Goal: Information Seeking & Learning: Check status

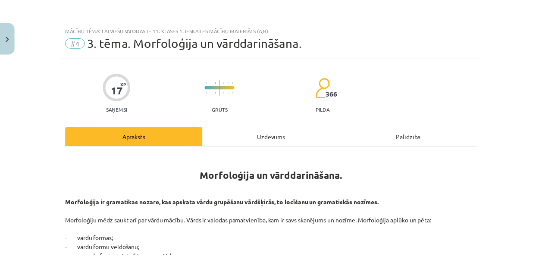
scroll to position [584, 0]
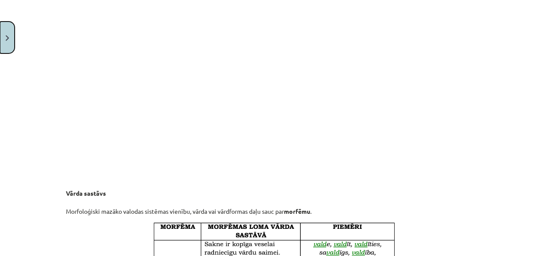
click at [8, 44] on button "Close" at bounding box center [7, 38] width 15 height 32
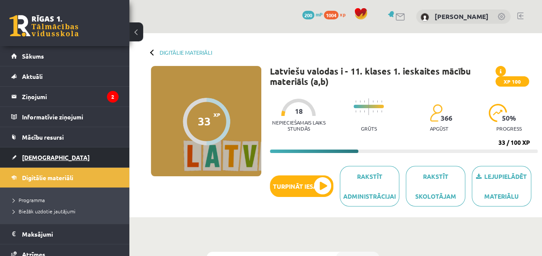
click at [51, 153] on link "[DEMOGRAPHIC_DATA]" at bounding box center [64, 157] width 107 height 20
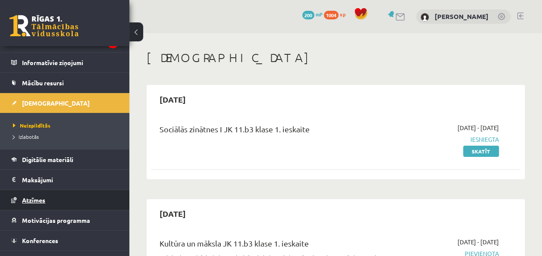
click at [54, 203] on link "Atzīmes" at bounding box center [64, 200] width 107 height 20
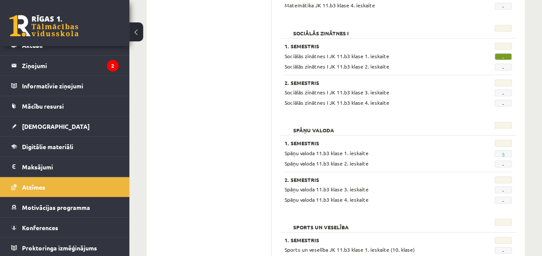
scroll to position [796, 0]
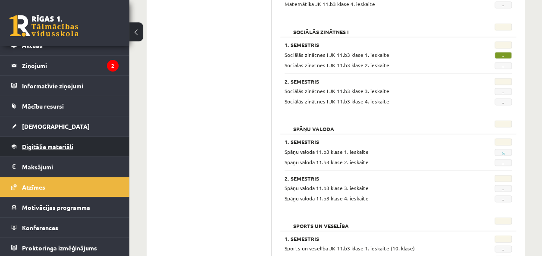
click at [48, 151] on link "Digitālie materiāli" at bounding box center [64, 147] width 107 height 20
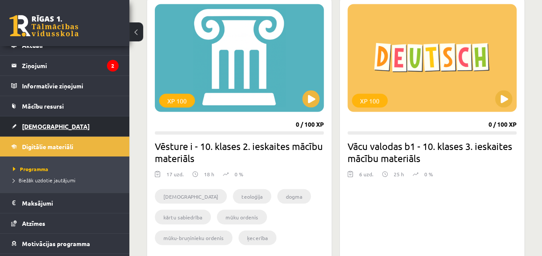
click at [50, 125] on link "[DEMOGRAPHIC_DATA]" at bounding box center [64, 126] width 107 height 20
